Goal: Information Seeking & Learning: Learn about a topic

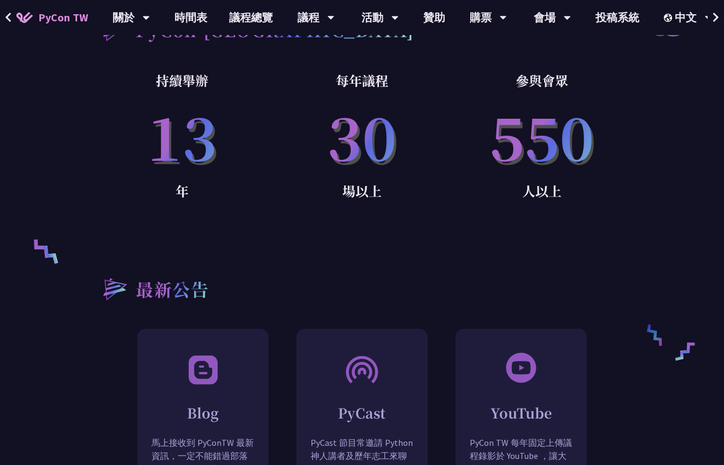
scroll to position [724, 0]
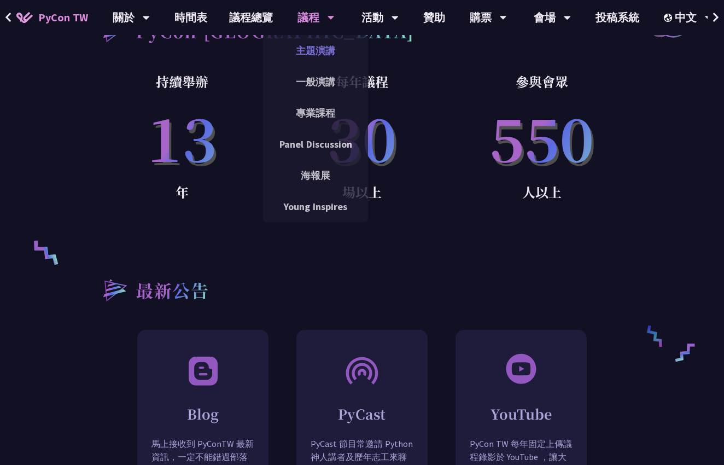
click at [300, 51] on link "主題演講" at bounding box center [315, 51] width 105 height 26
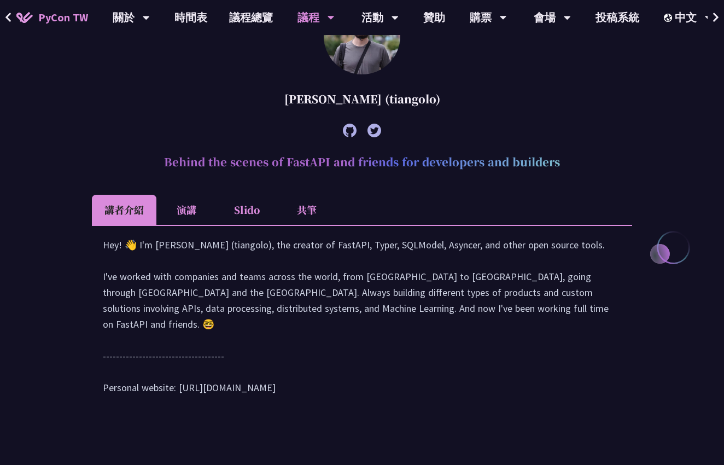
scroll to position [374, 0]
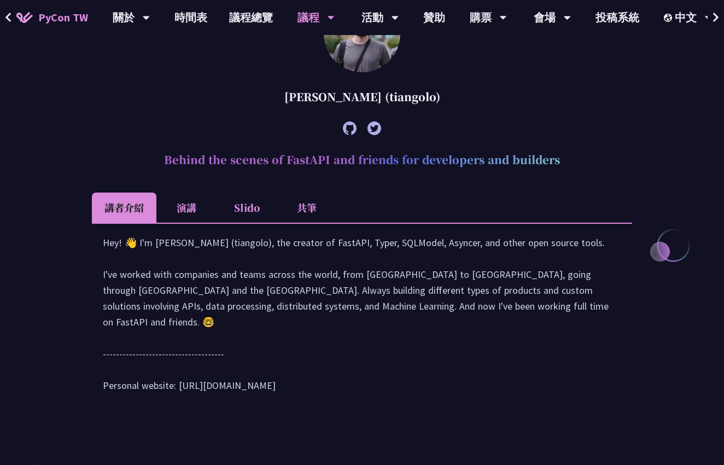
click at [179, 213] on li "演講" at bounding box center [186, 208] width 60 height 30
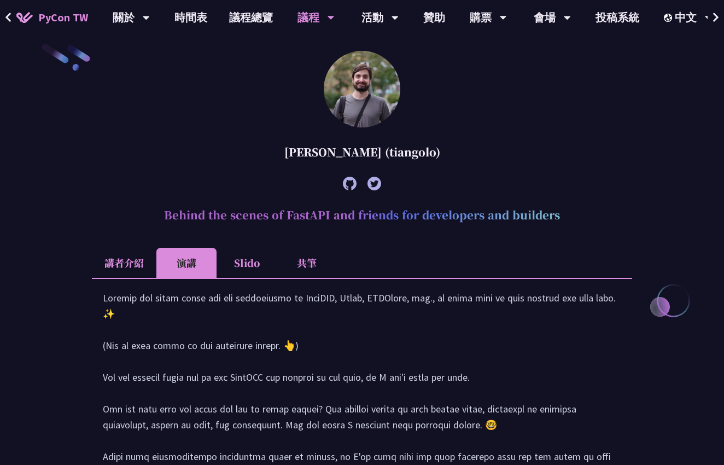
scroll to position [341, 0]
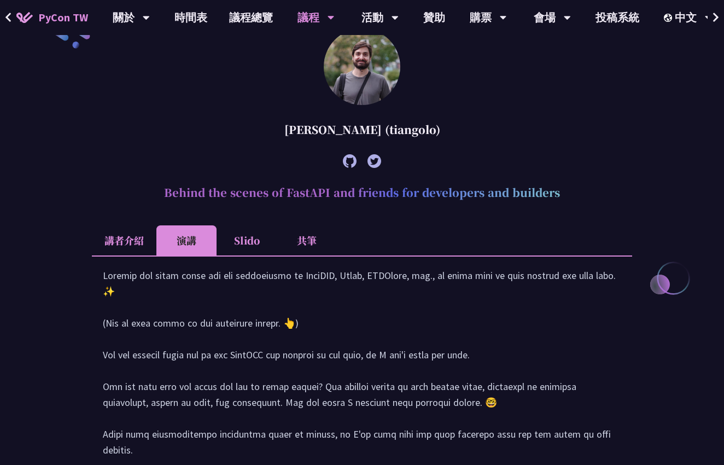
click at [245, 251] on li "Slido" at bounding box center [247, 240] width 60 height 30
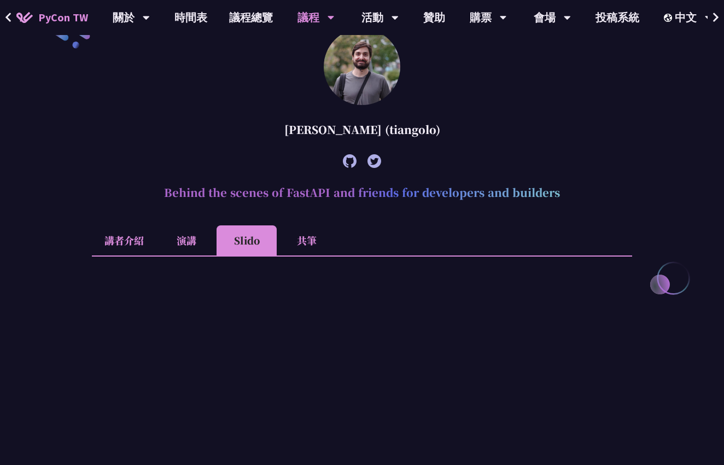
click at [316, 244] on li "共筆" at bounding box center [307, 240] width 60 height 30
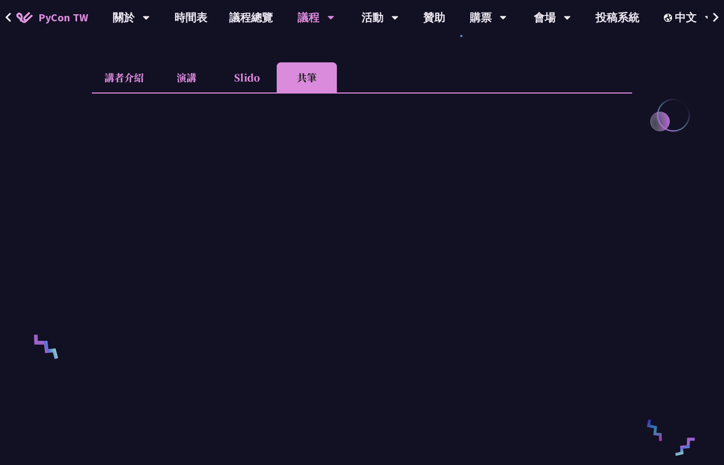
scroll to position [490, 0]
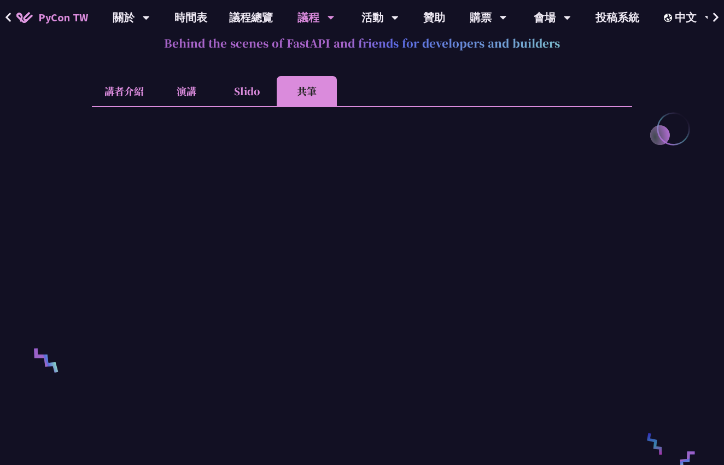
click at [236, 96] on li "Slido" at bounding box center [247, 91] width 60 height 30
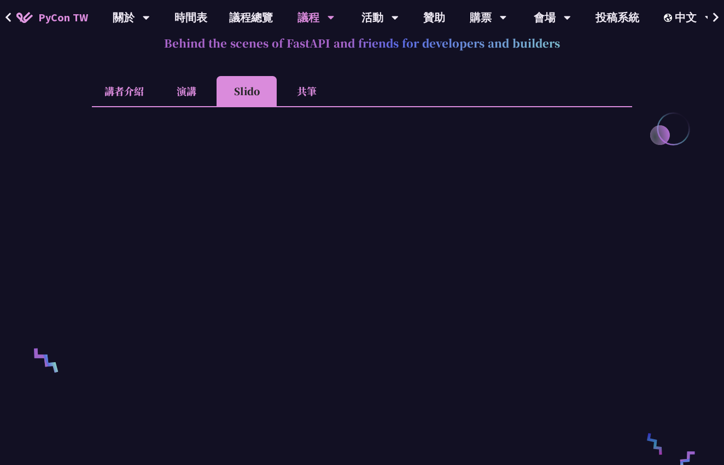
click at [196, 96] on li "演講" at bounding box center [186, 91] width 60 height 30
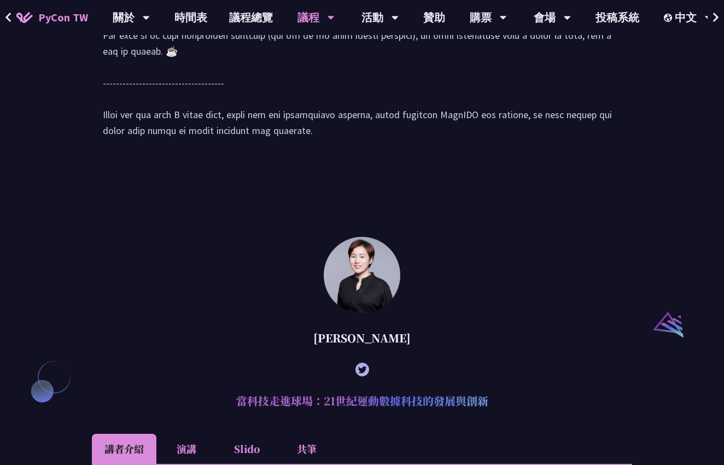
scroll to position [972, 0]
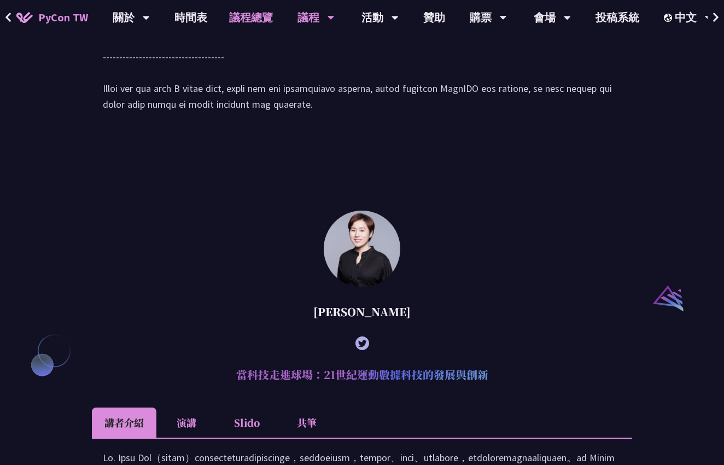
click at [264, 16] on link "議程總覽" at bounding box center [251, 17] width 66 height 35
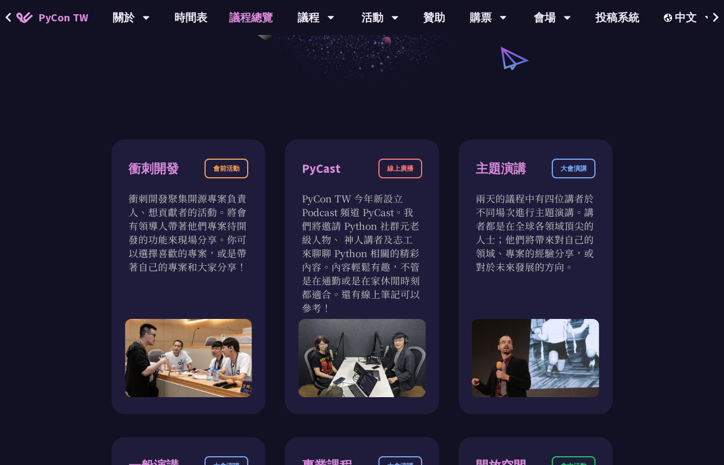
scroll to position [282, 0]
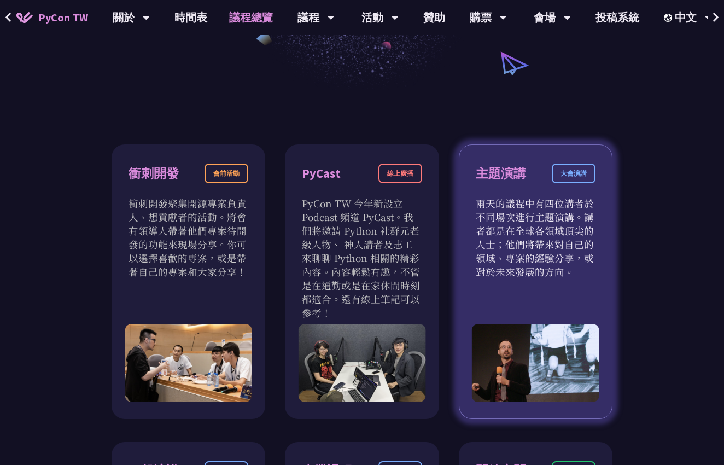
click at [575, 172] on div "大會演講" at bounding box center [574, 174] width 44 height 20
click at [552, 246] on p "兩天的議程中有四位講者於不同場次進行主題演講。講者都是在全球各領域頂尖的人士；他們將帶來對自己的領域、專案的經驗分享，或對於未來發展的方向。" at bounding box center [536, 237] width 120 height 82
click at [532, 316] on div "主題演講 大會演講 兩天的議程中有四位講者於不同場次進行主題演講。講者都是在全球各領域頂尖的人士；他們將帶來對自己的領域、專案的經驗分享，或對於未來發展的方向。" at bounding box center [536, 281] width 154 height 275
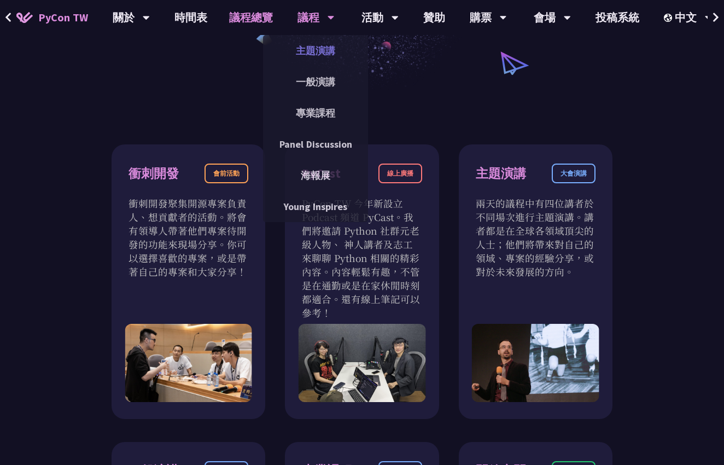
click at [315, 46] on link "主題演講" at bounding box center [315, 51] width 105 height 26
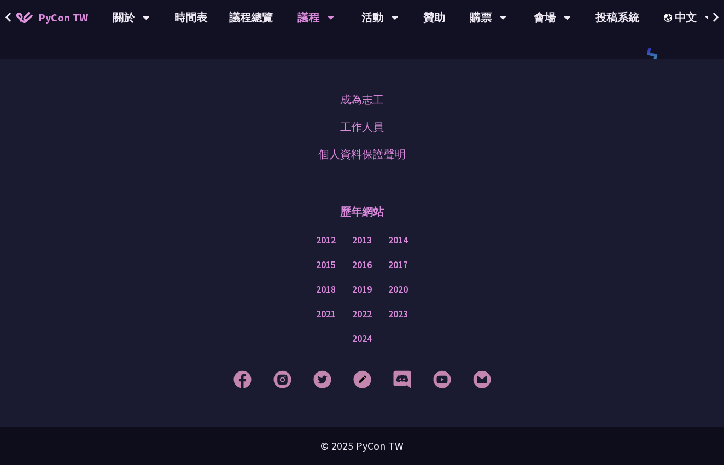
scroll to position [1941, 0]
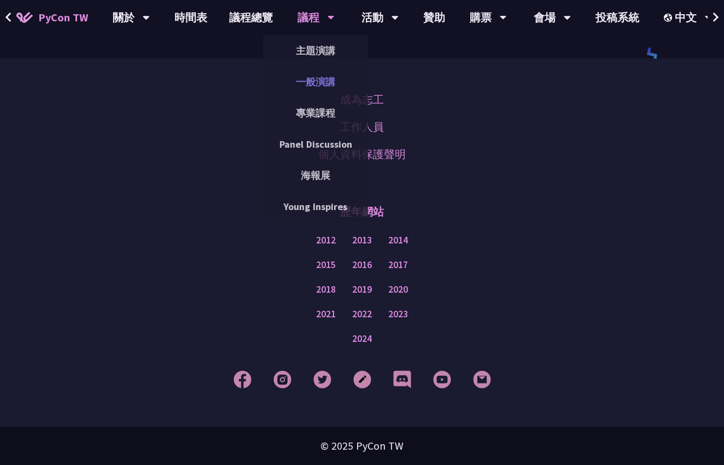
click at [316, 83] on link "一般演講" at bounding box center [315, 82] width 105 height 26
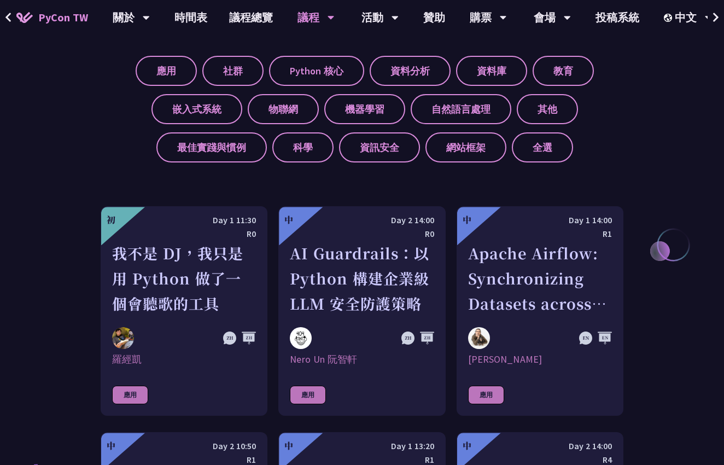
scroll to position [440, 0]
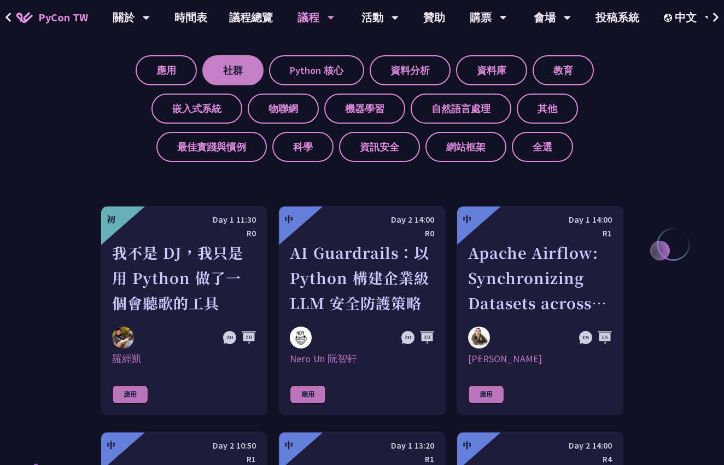
click at [255, 75] on label "社群" at bounding box center [232, 70] width 61 height 30
click at [0, 0] on input "社群" at bounding box center [0, 0] width 0 height 0
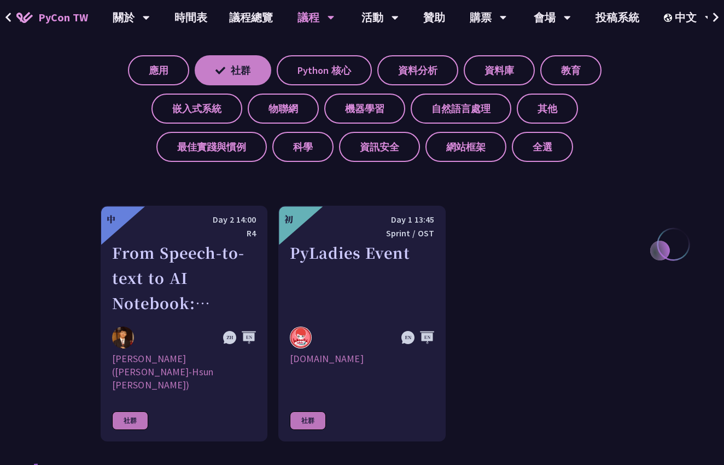
click at [255, 75] on label "社群" at bounding box center [233, 70] width 77 height 30
click at [0, 0] on input "社群" at bounding box center [0, 0] width 0 height 0
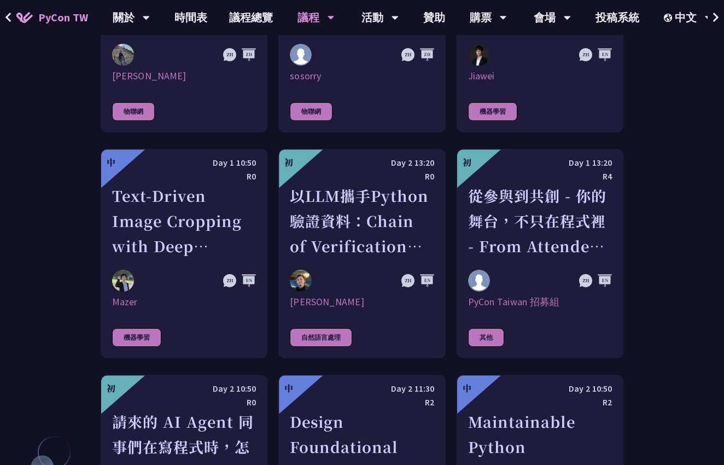
scroll to position [2347, 0]
